Goal: Check status: Check status

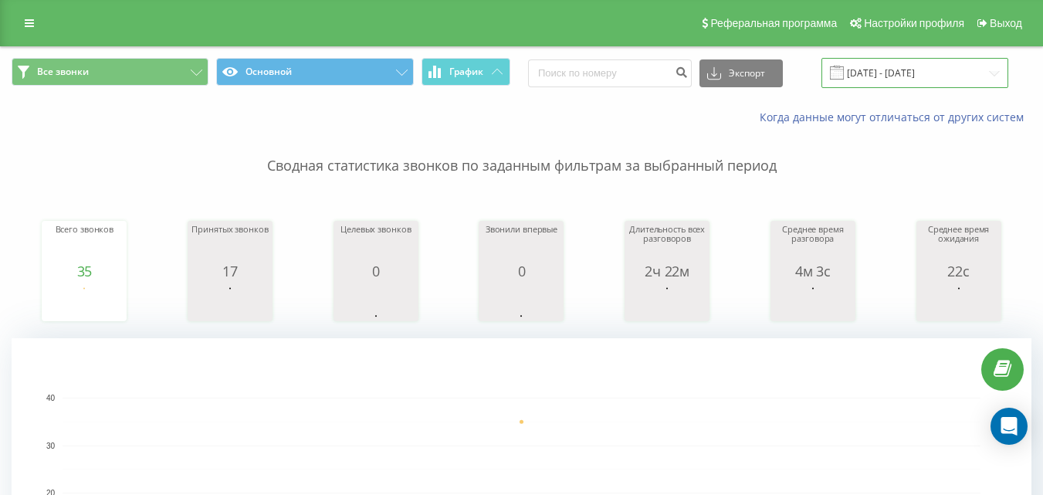
drag, startPoint x: 0, startPoint y: 0, endPoint x: 878, endPoint y: 61, distance: 880.6
click at [875, 60] on input "[DATE] - [DATE]" at bounding box center [914, 73] width 187 height 30
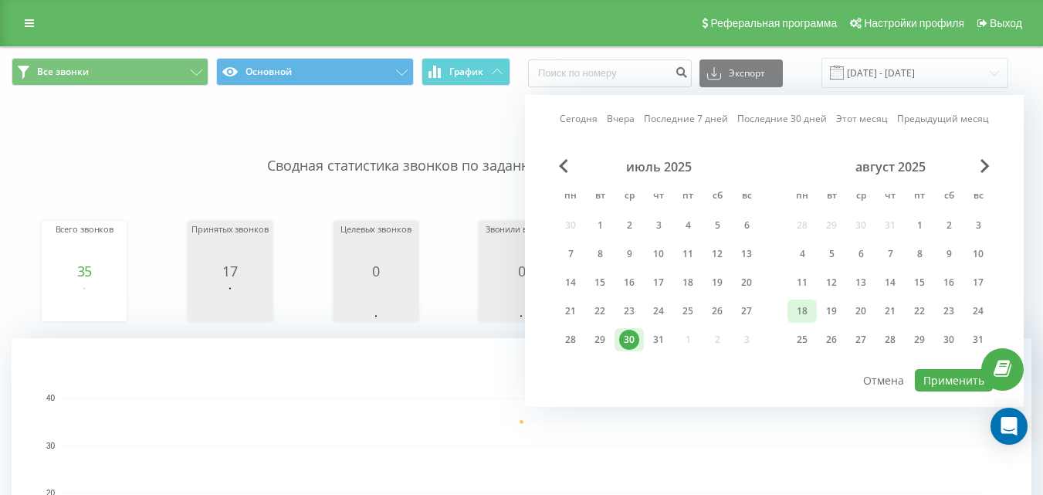
click at [803, 310] on div "18" at bounding box center [802, 311] width 20 height 20
click at [821, 310] on div "19" at bounding box center [831, 311] width 29 height 23
click at [804, 312] on div "18" at bounding box center [802, 311] width 20 height 20
click at [831, 306] on div "19" at bounding box center [831, 311] width 20 height 20
click at [808, 311] on div "18" at bounding box center [802, 311] width 20 height 20
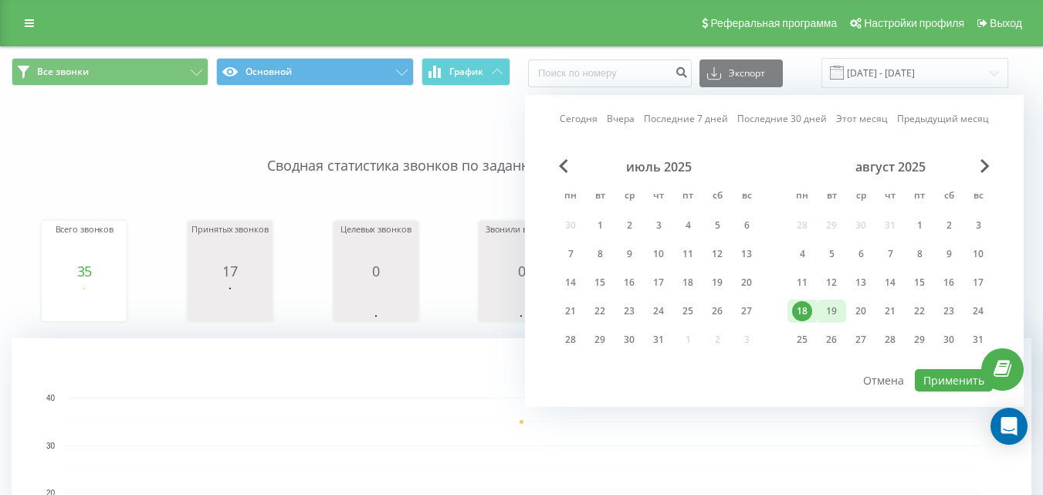
click at [838, 310] on div "19" at bounding box center [831, 311] width 20 height 20
click at [954, 381] on button "Применить" at bounding box center [954, 380] width 78 height 22
type input "19.08.2025 - 19.08.2025"
